Goal: Task Accomplishment & Management: Manage account settings

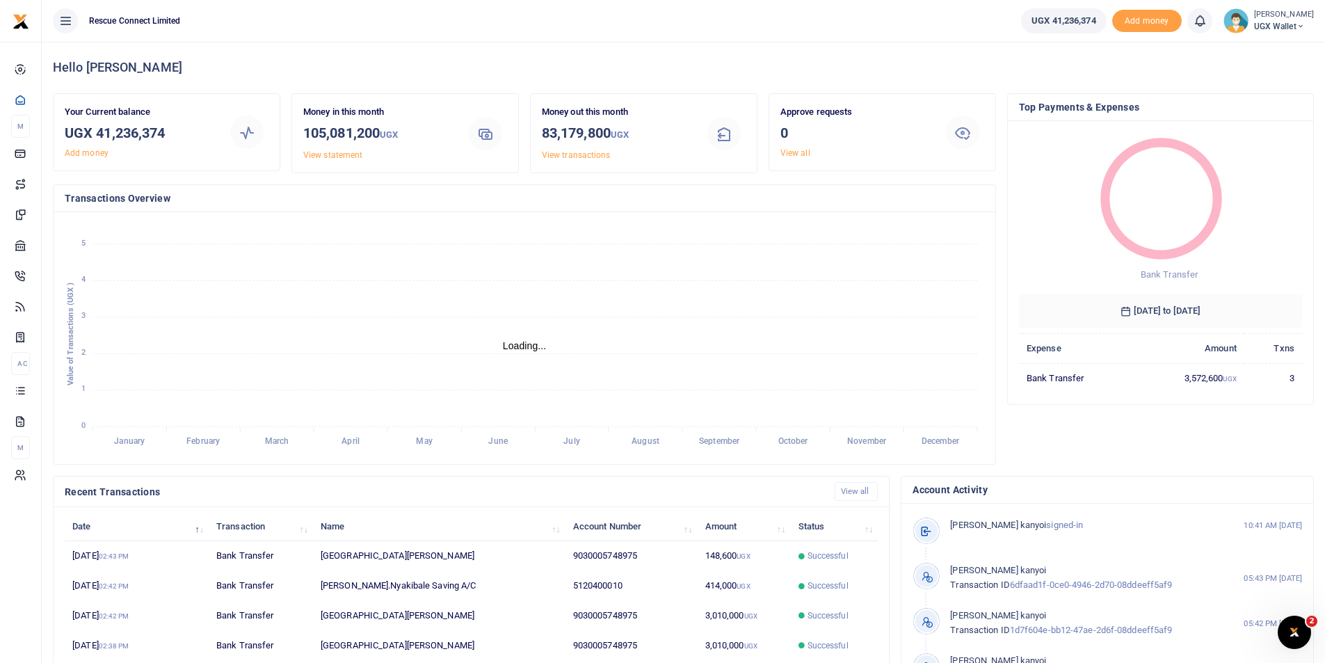
scroll to position [11, 11]
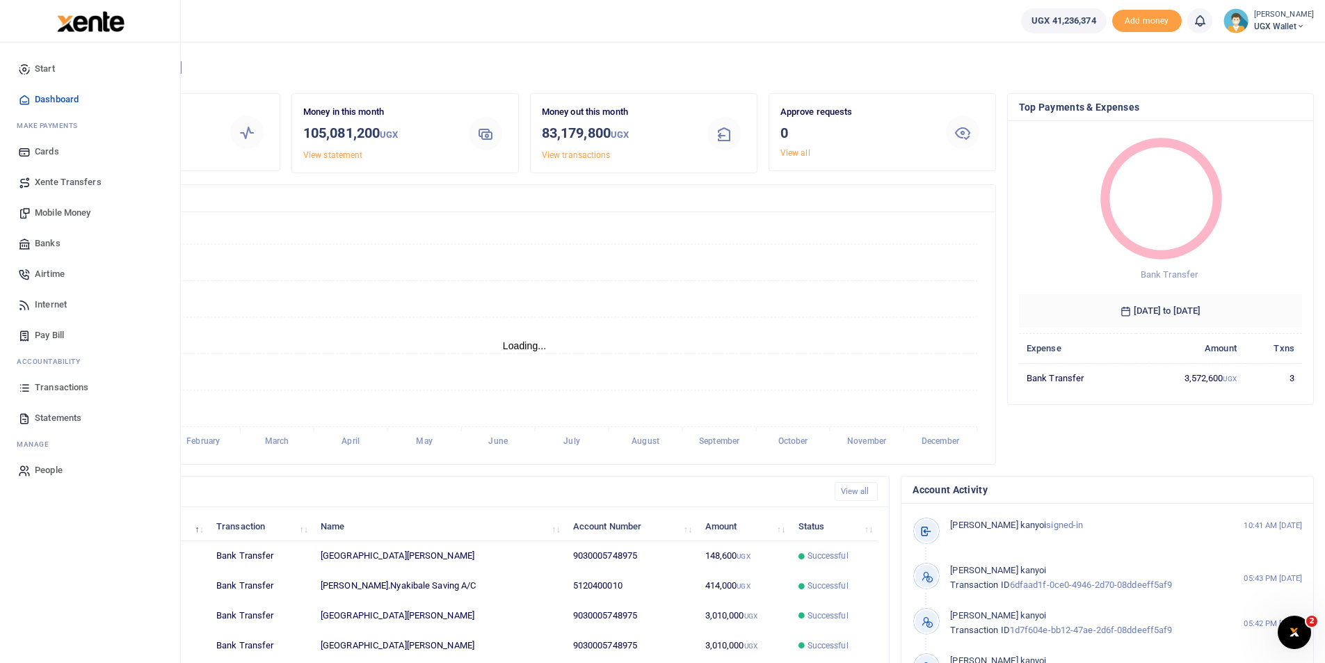
click at [51, 382] on span "Transactions" at bounding box center [62, 387] width 54 height 14
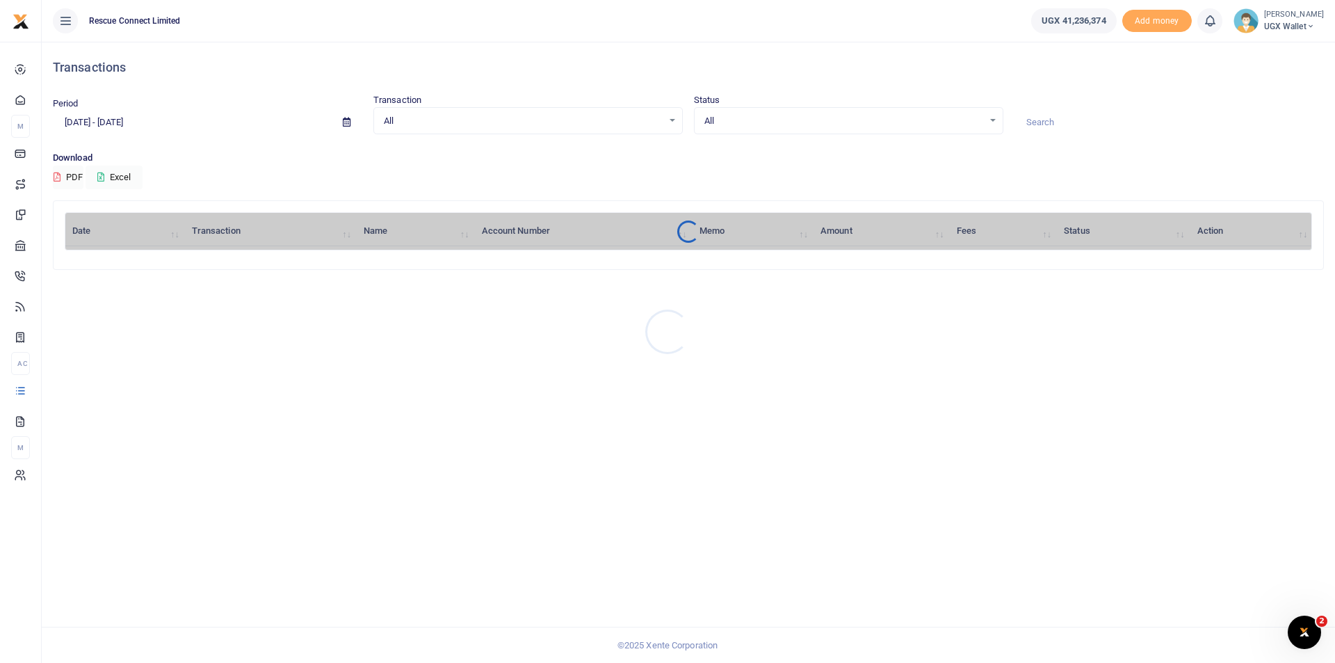
click at [115, 124] on div at bounding box center [667, 331] width 1335 height 663
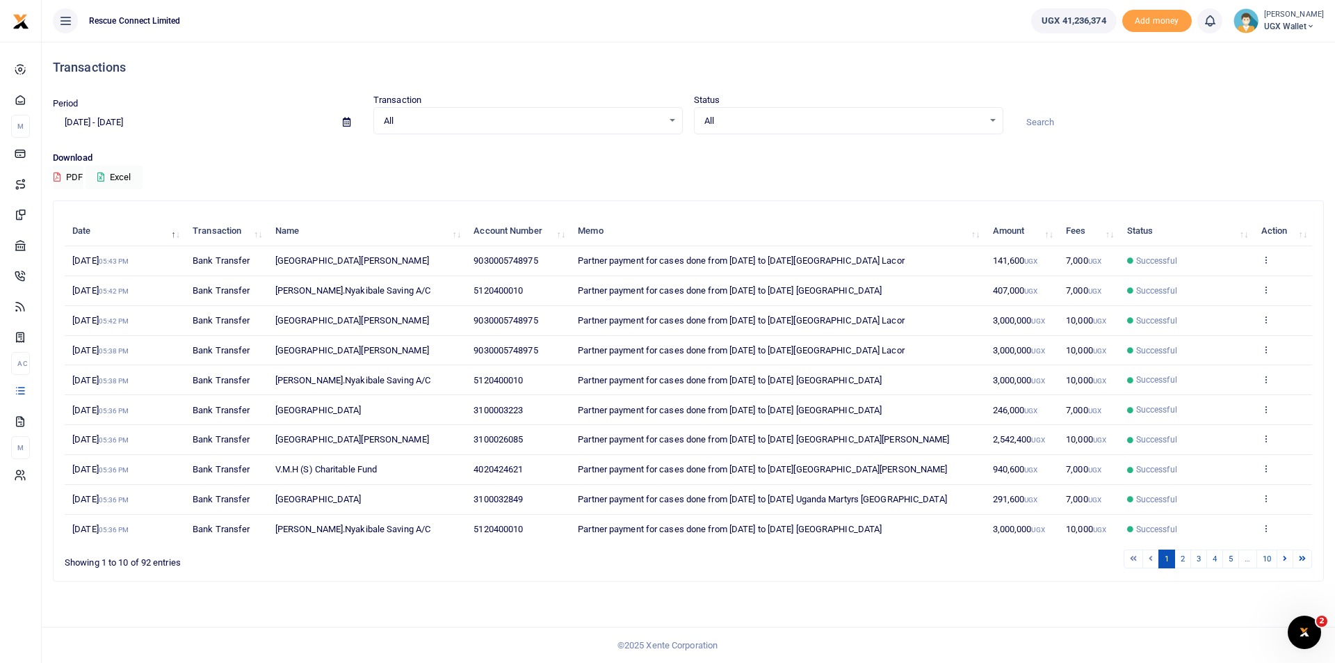
click at [131, 124] on input "[DATE] - [DATE]" at bounding box center [192, 123] width 279 height 24
click at [118, 282] on li "Last 6 Month" at bounding box center [102, 280] width 97 height 22
type input "[DATE] - [DATE]"
click at [1052, 129] on input at bounding box center [1169, 123] width 309 height 24
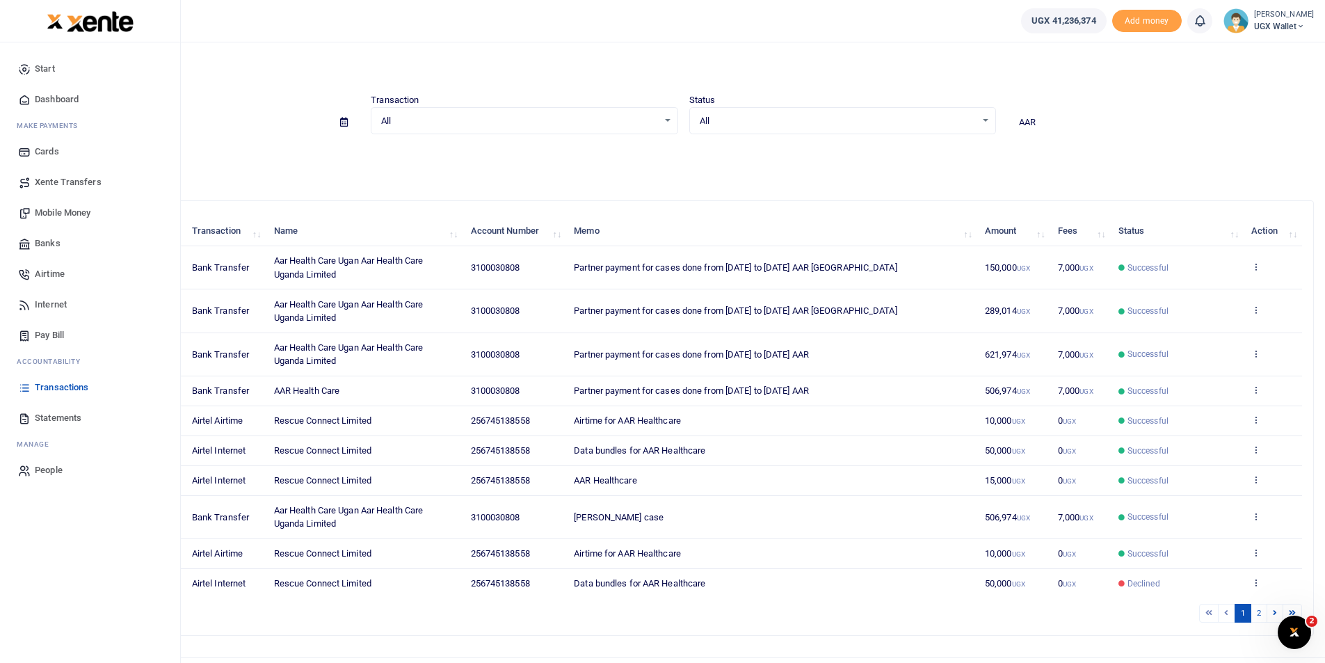
type input "AAR"
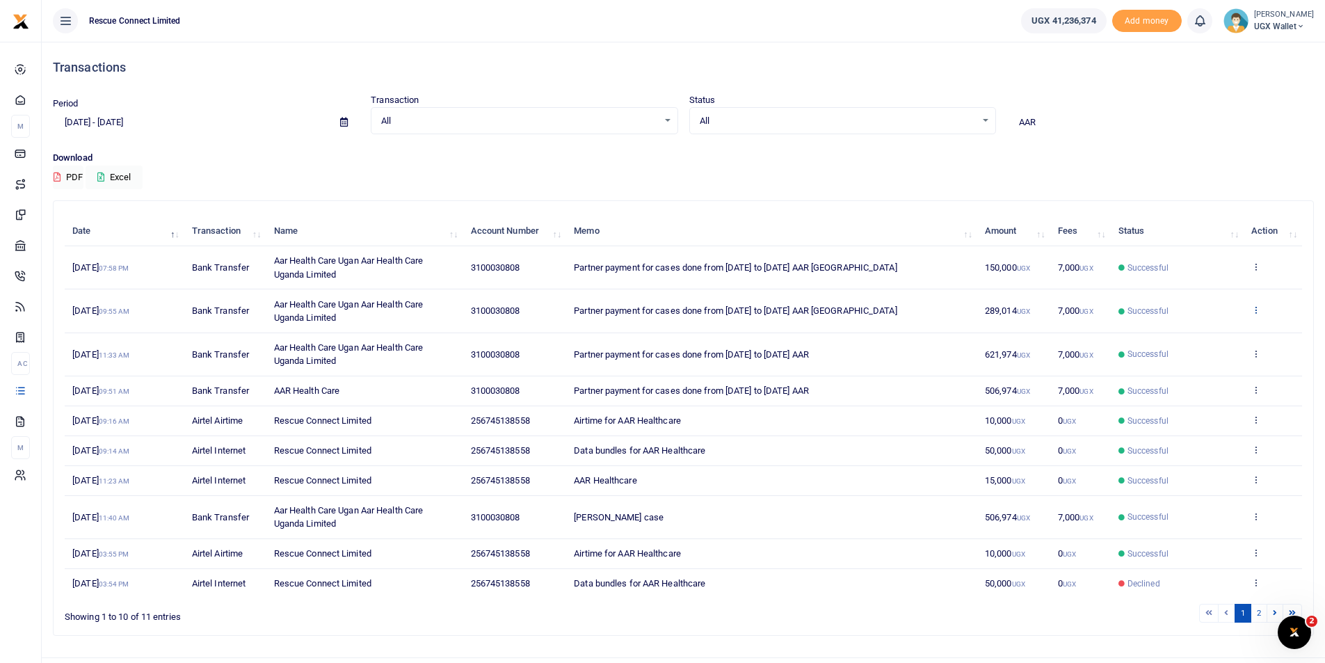
click at [1257, 308] on icon at bounding box center [1255, 310] width 9 height 10
click at [1212, 335] on link "View details" at bounding box center [1205, 332] width 110 height 19
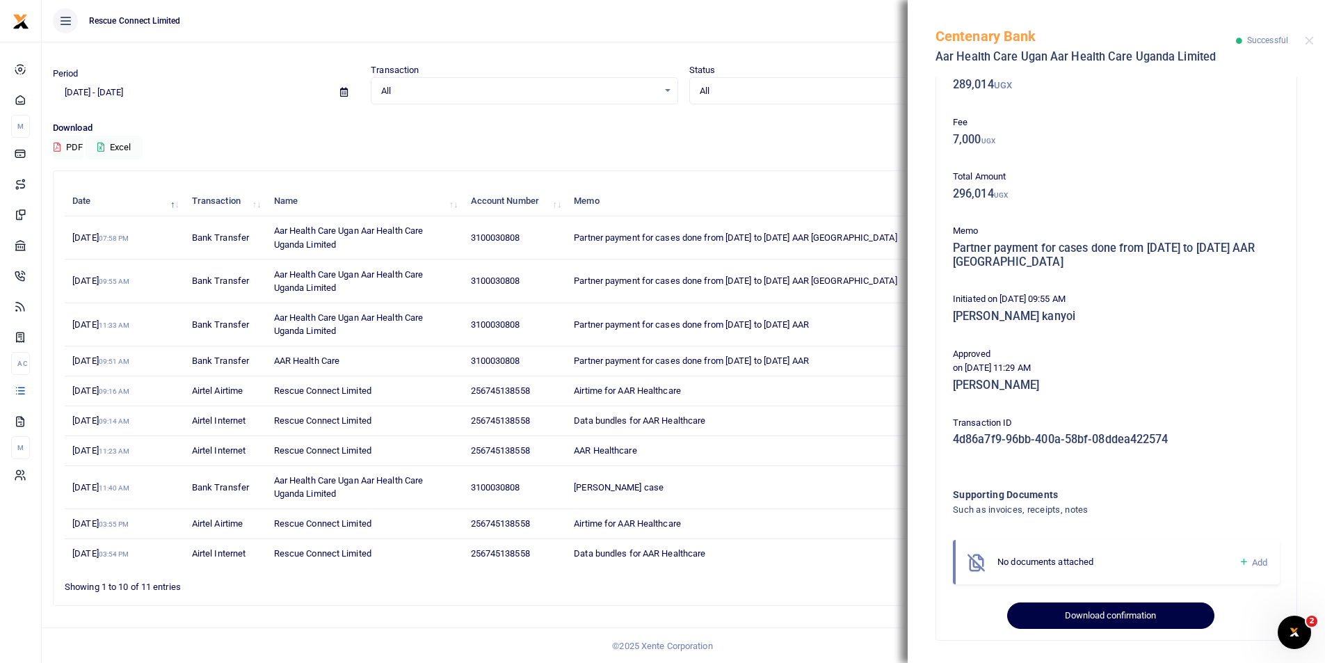
scroll to position [31, 0]
click at [1089, 616] on button "Download confirmation" at bounding box center [1110, 615] width 207 height 26
click at [1075, 620] on button "Download confirmation" at bounding box center [1110, 615] width 207 height 26
click at [1310, 41] on button "Close" at bounding box center [1309, 40] width 9 height 9
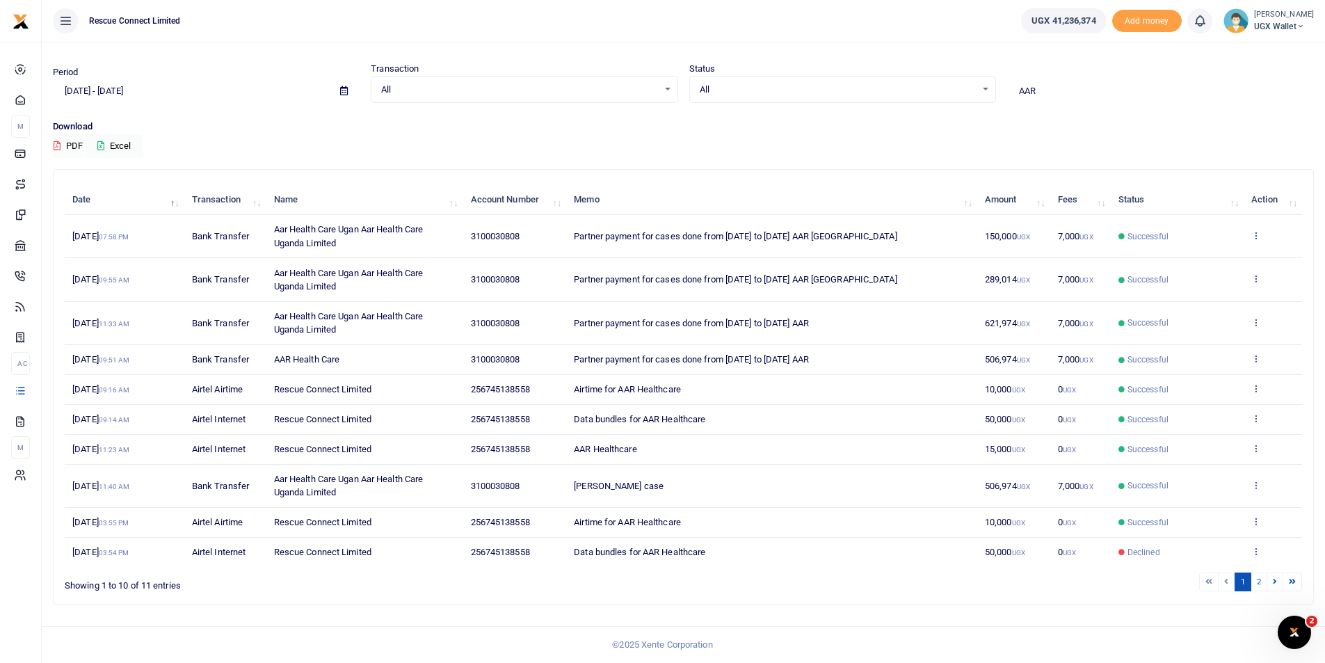
click at [1258, 234] on icon at bounding box center [1255, 235] width 9 height 10
click at [1195, 255] on link "View details" at bounding box center [1205, 258] width 110 height 19
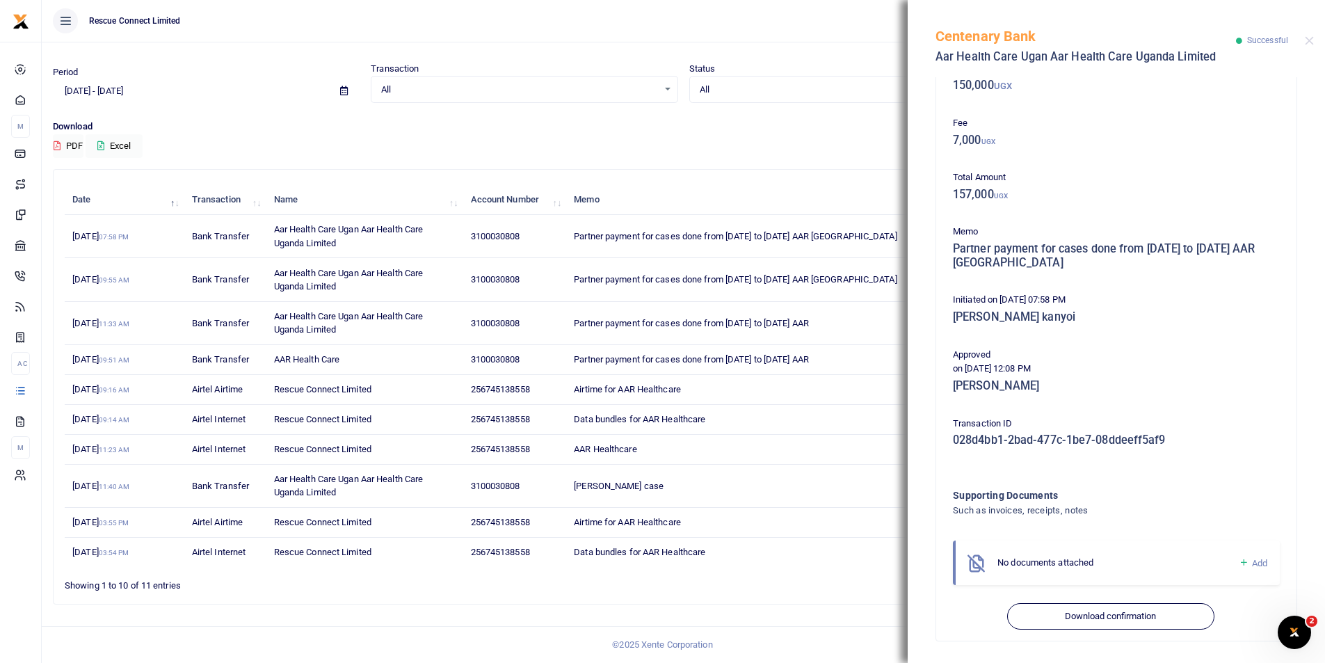
scroll to position [90, 0]
drag, startPoint x: 1118, startPoint y: 628, endPoint x: 1117, endPoint y: 613, distance: 15.3
click at [1117, 627] on button "Download confirmation" at bounding box center [1110, 615] width 207 height 26
click at [1116, 613] on button "Download confirmation" at bounding box center [1110, 615] width 207 height 26
click at [132, 457] on td "[DATE] 11:23 AM" at bounding box center [125, 450] width 120 height 30
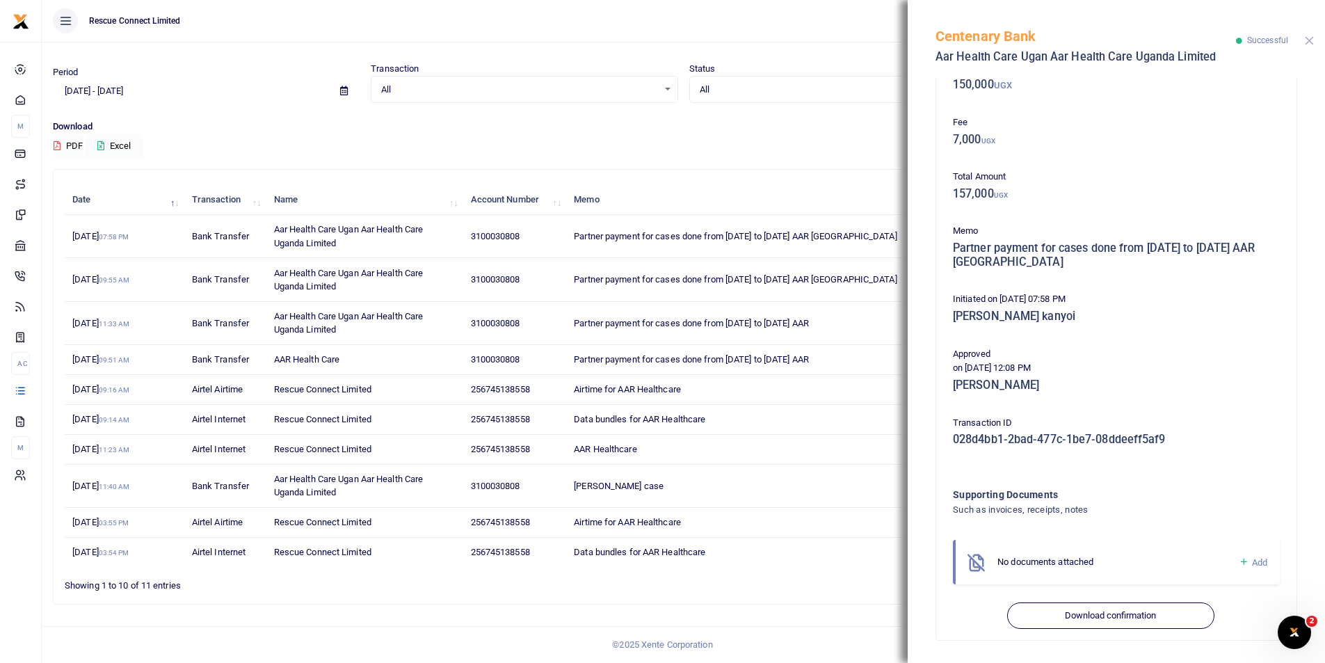
click at [1305, 42] on button "Close" at bounding box center [1309, 40] width 9 height 9
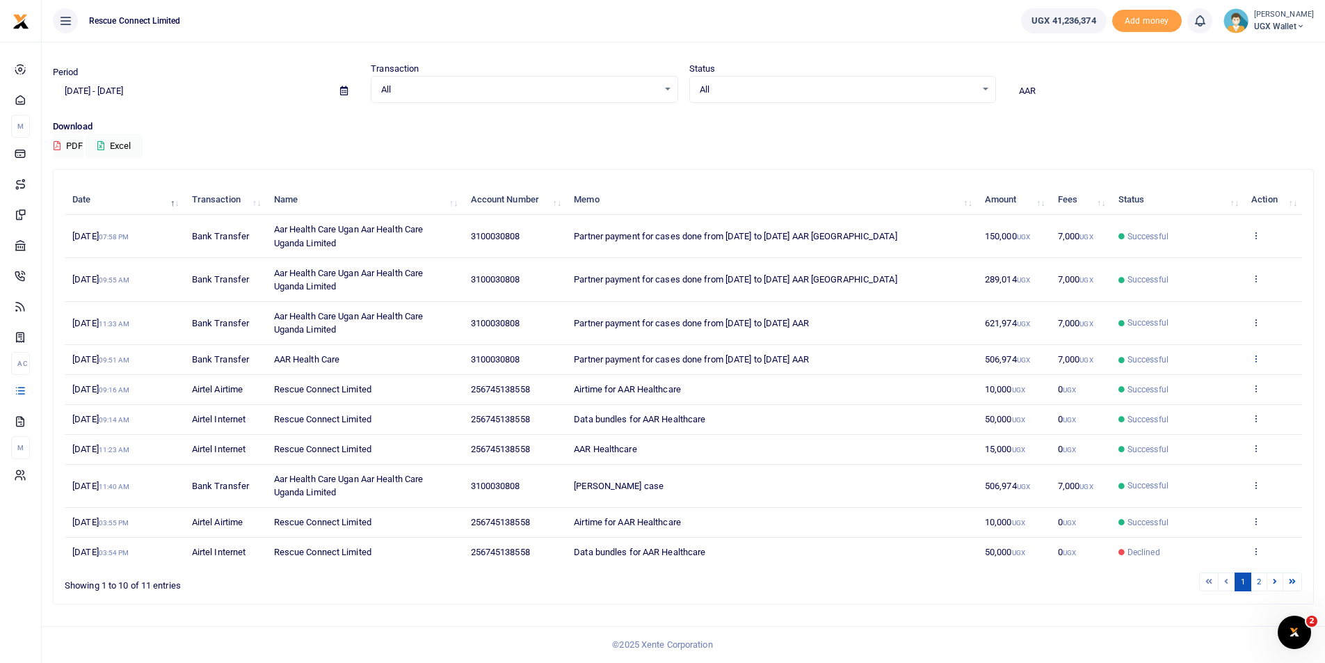
click at [1256, 360] on icon at bounding box center [1255, 358] width 9 height 10
click at [1214, 382] on link "View details" at bounding box center [1205, 381] width 110 height 19
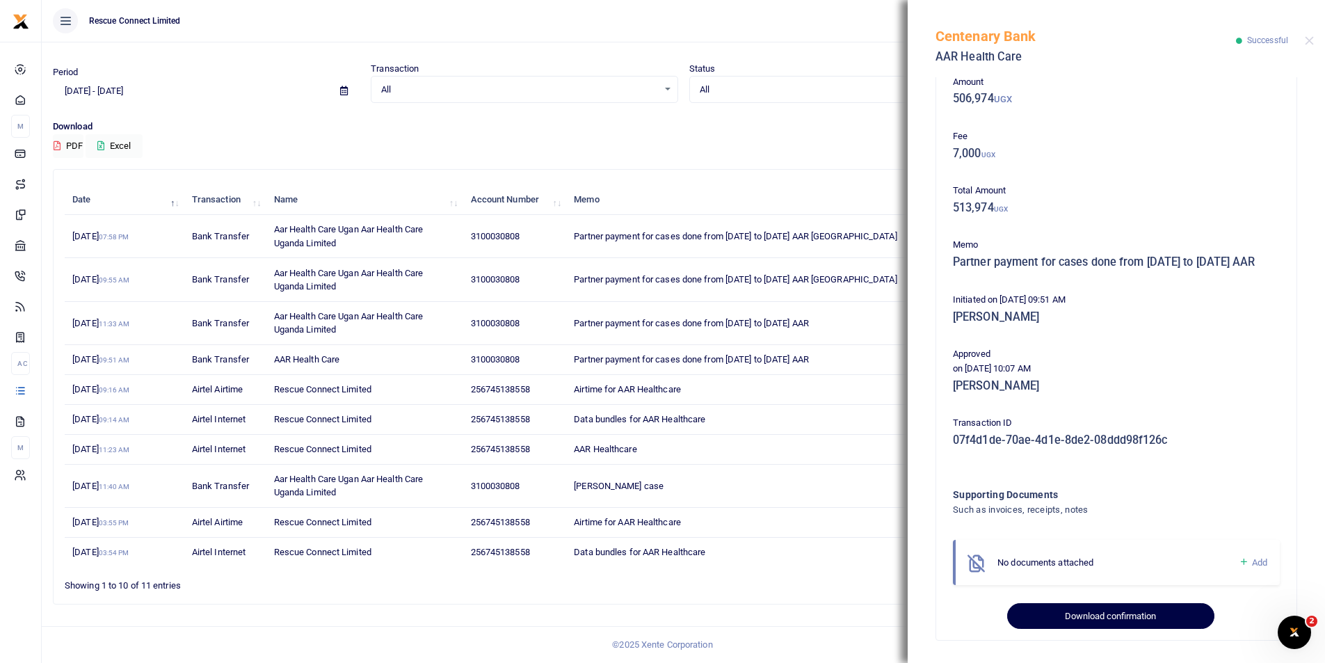
click at [1104, 616] on button "Download confirmation" at bounding box center [1110, 616] width 207 height 26
click at [1084, 613] on button "Download confirmation" at bounding box center [1110, 616] width 207 height 26
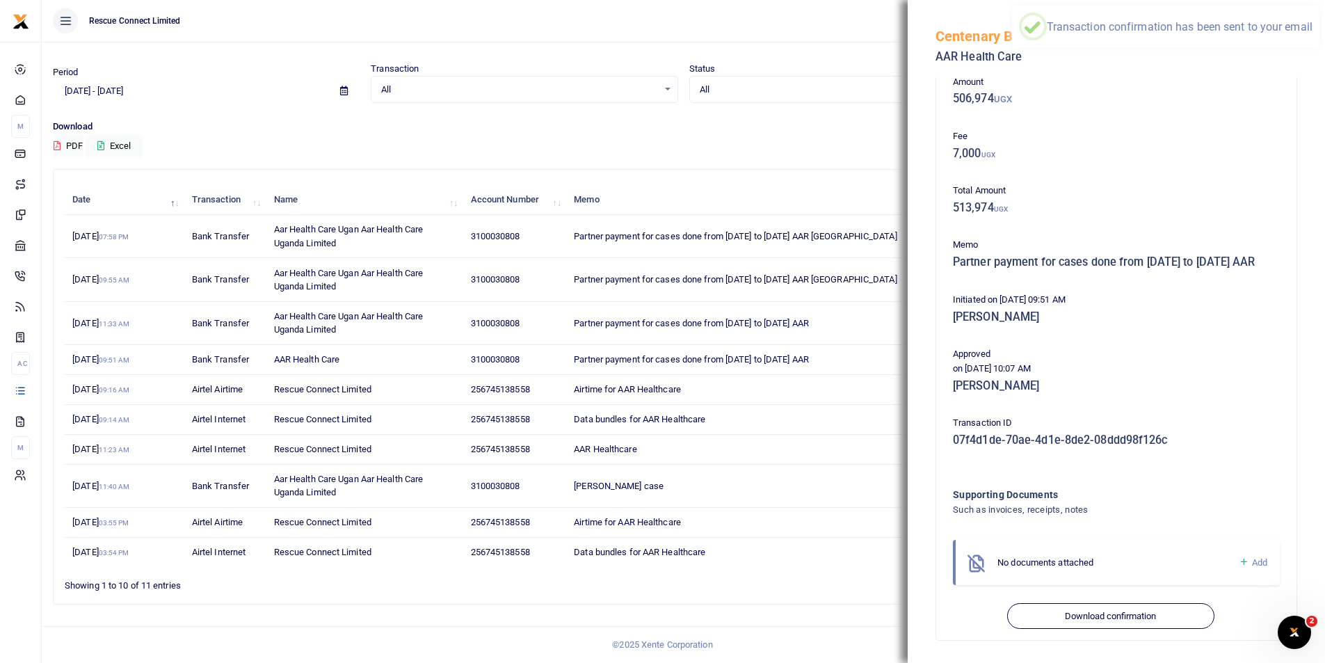
click at [739, 579] on ul "1 2" at bounding box center [944, 581] width 716 height 19
click at [1310, 39] on button "Close" at bounding box center [1309, 40] width 9 height 9
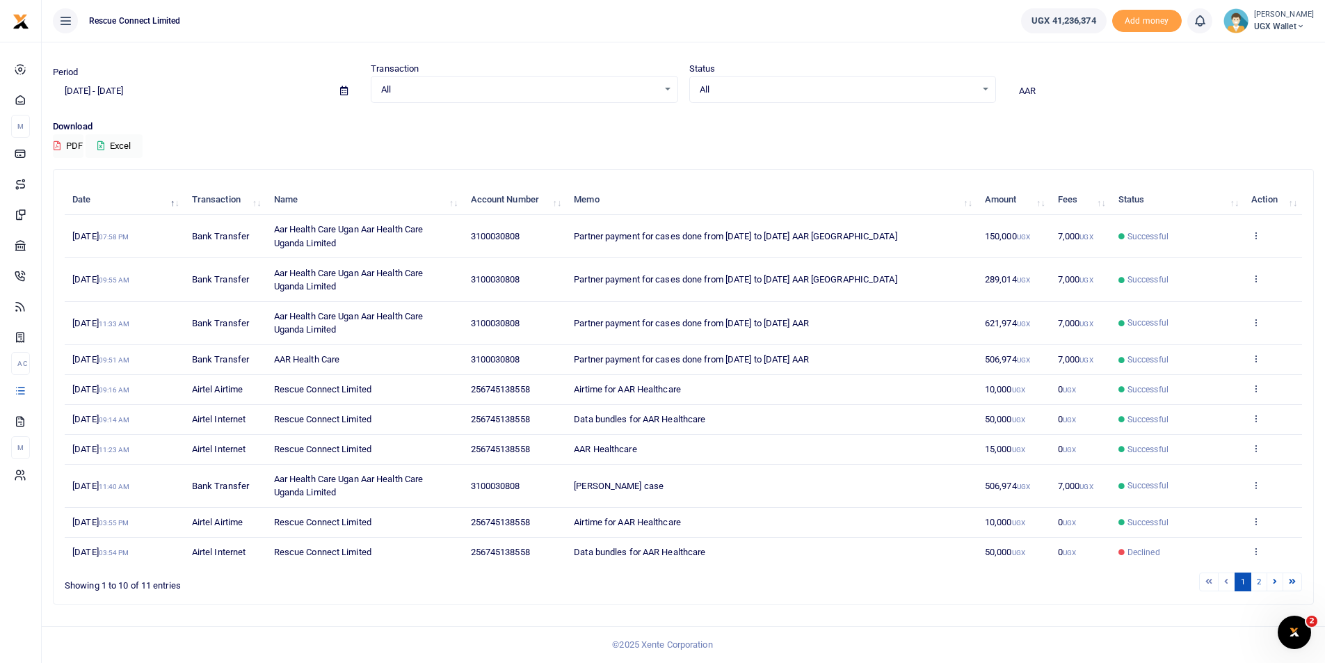
click at [1018, 321] on small "UGX" at bounding box center [1023, 324] width 13 height 8
click at [1259, 319] on icon at bounding box center [1255, 322] width 9 height 10
click at [1214, 347] on link "View details" at bounding box center [1205, 345] width 110 height 19
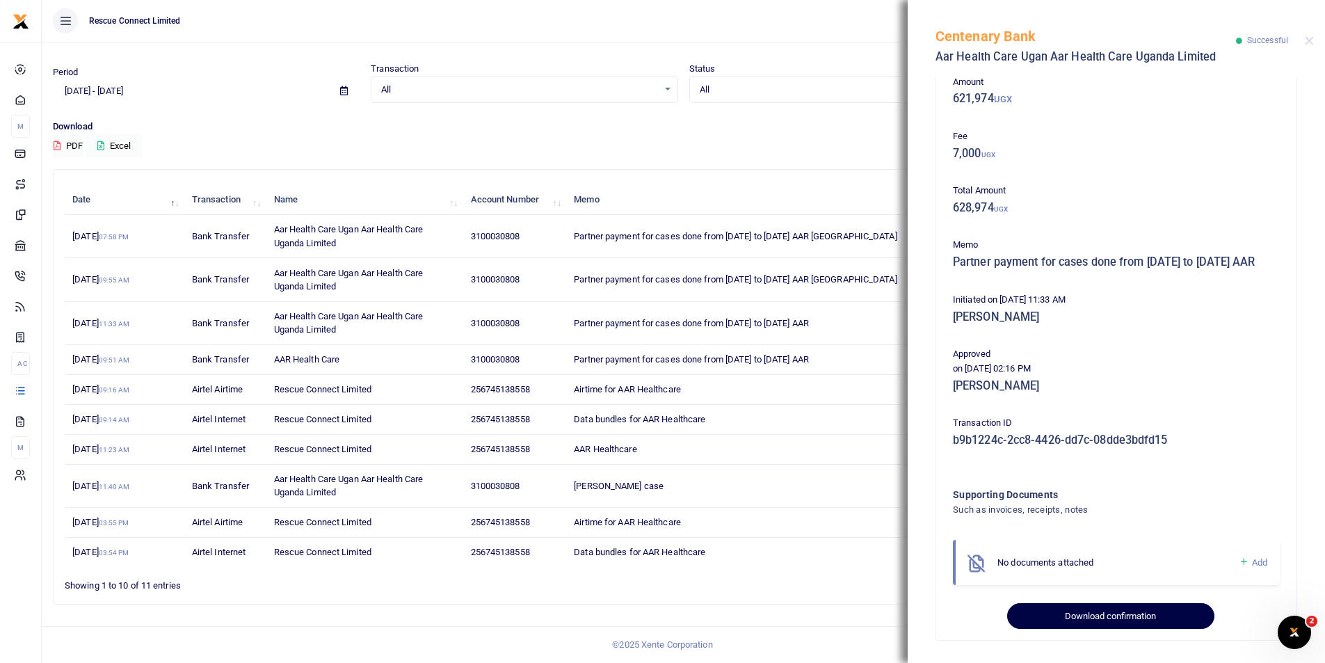
click at [1087, 618] on button "Download confirmation" at bounding box center [1110, 616] width 207 height 26
